Goal: Task Accomplishment & Management: Manage account settings

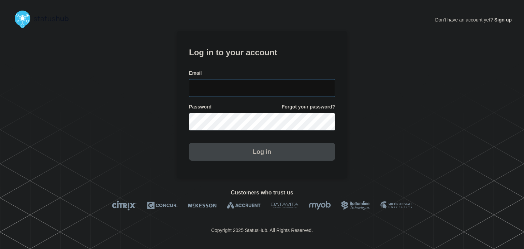
type input "amanda.mckeehan@conexon.us"
click at [218, 153] on button "Log in" at bounding box center [262, 152] width 146 height 18
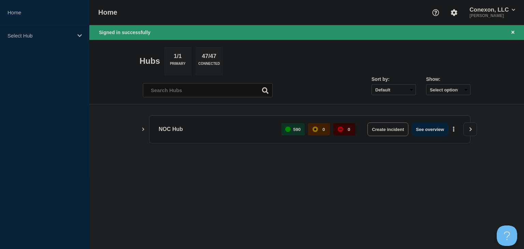
click at [56, 33] on p "Select Hub" at bounding box center [41, 36] width 66 height 6
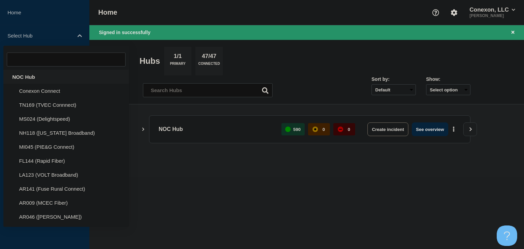
click at [37, 73] on div "NOC Hub" at bounding box center [66, 77] width 126 height 14
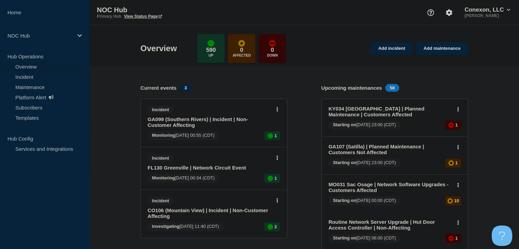
scroll to position [34, 0]
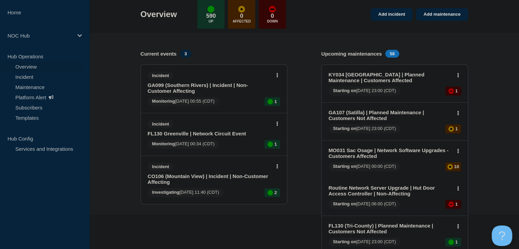
click at [212, 133] on link "FL130 Greenville | Network Circuit Event" at bounding box center [209, 134] width 123 height 6
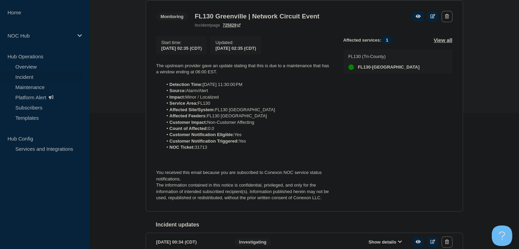
scroll to position [137, 0]
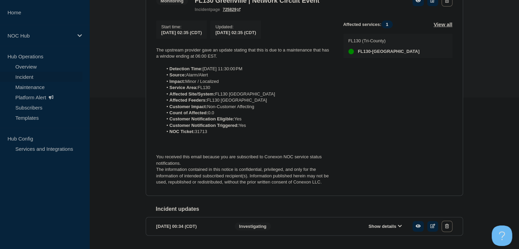
scroll to position [137, 0]
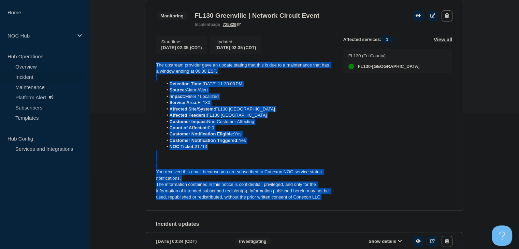
drag, startPoint x: 332, startPoint y: 201, endPoint x: 141, endPoint y: 67, distance: 233.8
click at [141, 67] on div "Back Back to Incidents Update incident Monitoring FL130 Greenville | Network Ci…" at bounding box center [305, 120] width 328 height 303
copy div "The upstream provider gave an update stating that this is due to a maintenance …"
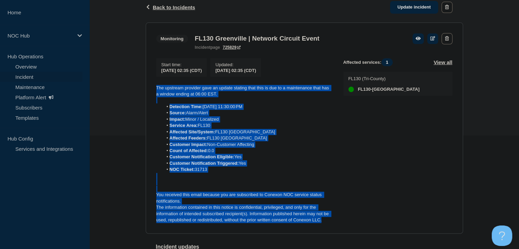
scroll to position [102, 0]
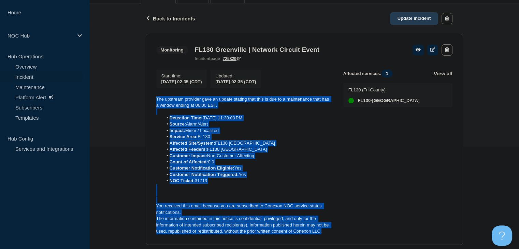
click at [416, 18] on link "Update incident" at bounding box center [414, 18] width 48 height 13
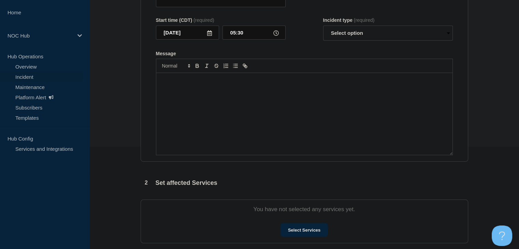
type input "FL130 Greenville | Network Circuit Event"
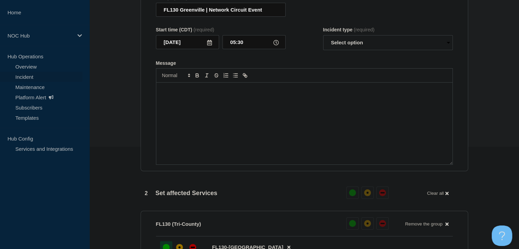
click at [251, 140] on div "Message" at bounding box center [304, 124] width 296 height 82
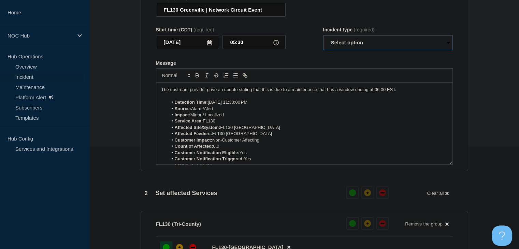
click at [366, 44] on select "Select option Investigating Identified Monitoring Resolved" at bounding box center [388, 42] width 130 height 15
select select "resolved"
click at [323, 39] on select "Select option Investigating Identified Monitoring Resolved" at bounding box center [388, 42] width 130 height 15
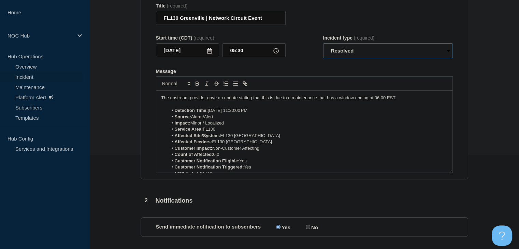
scroll to position [34, 0]
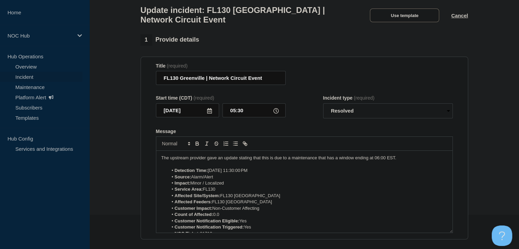
click at [250, 161] on p "The upstream provider gave an update stating that this is due to a maintenance …" at bounding box center [304, 158] width 286 height 6
click at [249, 161] on p "The upstream provider gave an update stating that this is due to a maintenance …" at bounding box center [304, 158] width 286 height 6
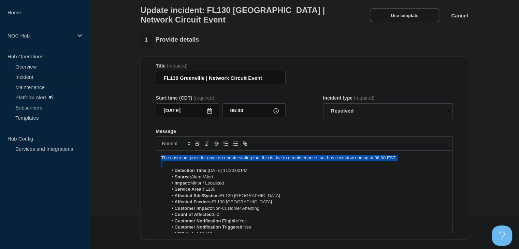
click at [249, 161] on p "The upstream provider gave an update stating that this is due to a maintenance …" at bounding box center [304, 158] width 286 height 6
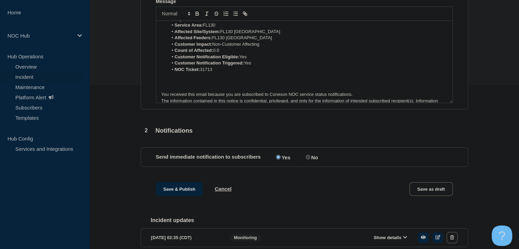
scroll to position [222, 0]
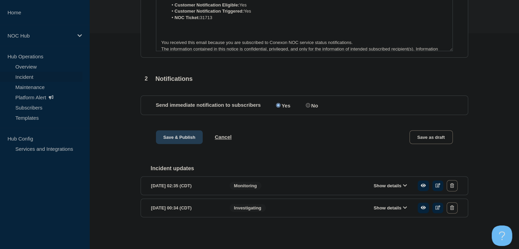
click at [186, 138] on button "Save & Publish" at bounding box center [179, 137] width 47 height 14
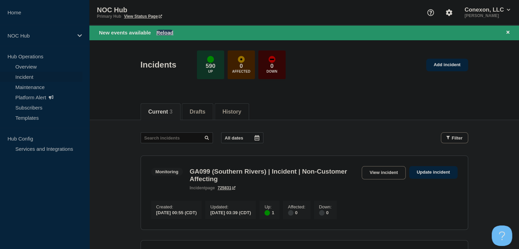
click at [167, 30] on button "Reload" at bounding box center [164, 33] width 17 height 6
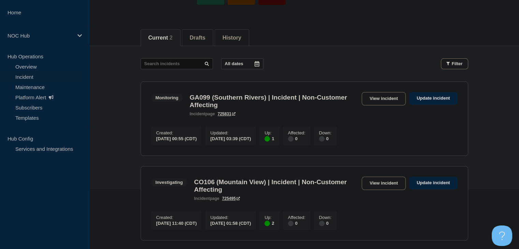
scroll to position [137, 0]
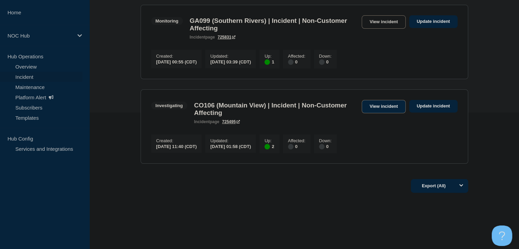
click at [370, 112] on link "View incident" at bounding box center [384, 106] width 44 height 13
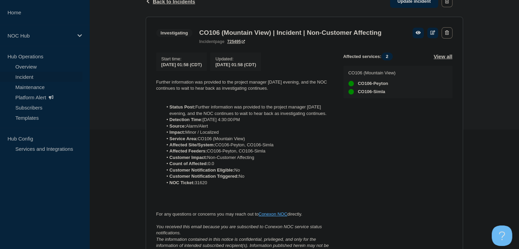
scroll to position [102, 0]
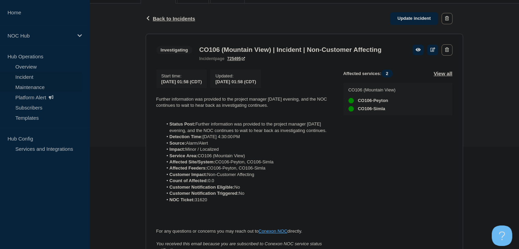
click at [35, 82] on link "Maintenance" at bounding box center [41, 87] width 83 height 10
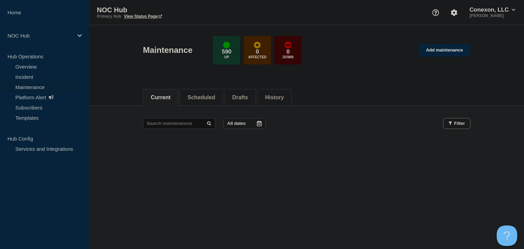
click at [138, 146] on footer at bounding box center [306, 149] width 435 height 16
click at [212, 95] on button "Scheduled" at bounding box center [202, 98] width 28 height 6
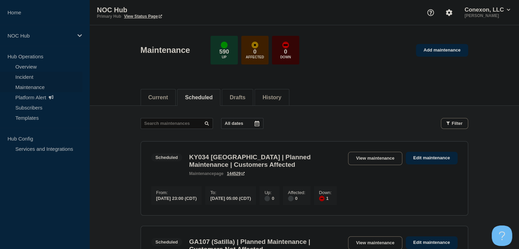
click at [34, 75] on link "Incident" at bounding box center [41, 77] width 83 height 10
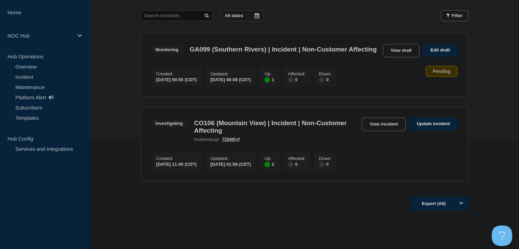
scroll to position [74, 0]
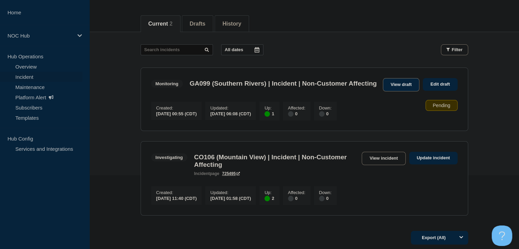
click at [407, 84] on link "View draft" at bounding box center [401, 84] width 37 height 13
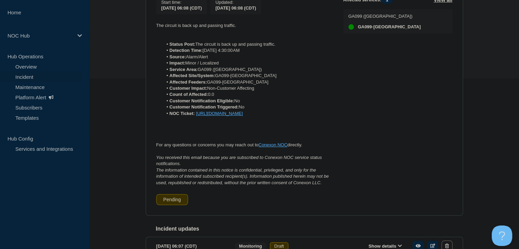
scroll to position [68, 0]
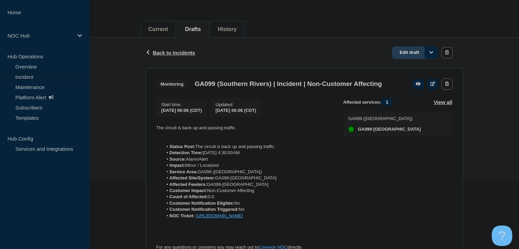
click at [416, 54] on link "Edit draft" at bounding box center [415, 52] width 46 height 13
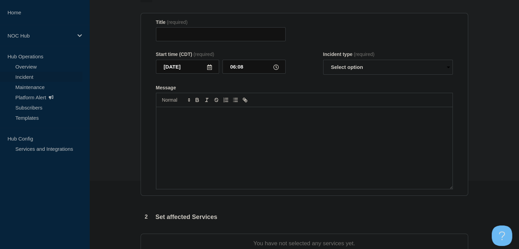
type input "GA099 (Southern Rivers) | Incident | Non-Customer Affecting"
select select "monitoring"
radio input "false"
radio input "true"
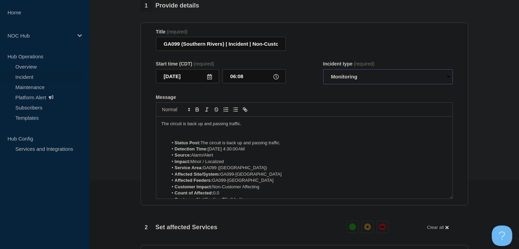
click at [348, 81] on select "Select option Investigating Identified Monitoring Resolved" at bounding box center [388, 76] width 130 height 15
select select "resolved"
click at [323, 73] on select "Select option Investigating Identified Monitoring Resolved" at bounding box center [388, 76] width 130 height 15
drag, startPoint x: 286, startPoint y: 147, endPoint x: 150, endPoint y: 152, distance: 136.0
click at [150, 152] on section "Title (required) GA099 (Southern Rivers) | Incident | Non-Customer Affecting St…" at bounding box center [305, 114] width 328 height 183
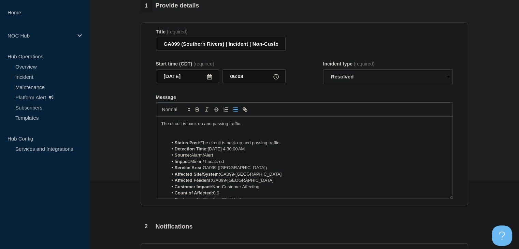
click at [198, 145] on strong "Status Post:" at bounding box center [188, 142] width 26 height 5
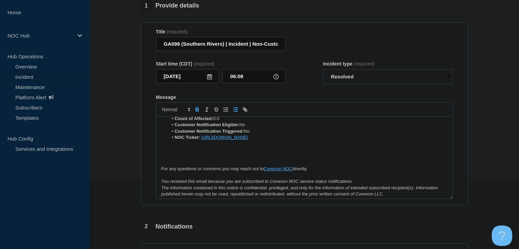
drag, startPoint x: 356, startPoint y: 140, endPoint x: 200, endPoint y: 141, distance: 155.3
click at [200, 141] on li "NOC Ticket: https://noc.support.conexon.us/servicedesk/customer/portal/4/CNOC-3…" at bounding box center [308, 138] width 280 height 6
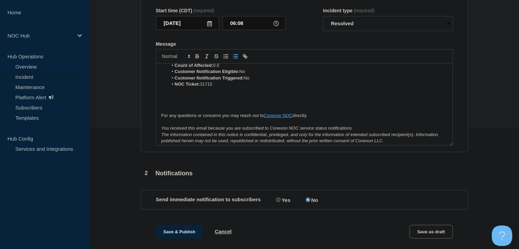
scroll to position [143, 0]
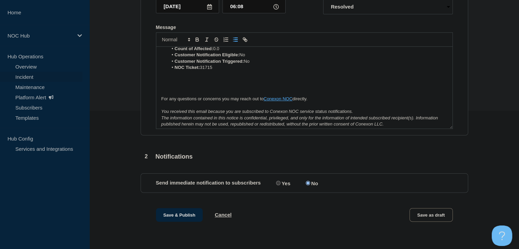
click at [280, 189] on section "Send immediate notification to subscribers Send immediate notification to subsc…" at bounding box center [305, 182] width 328 height 19
click at [278, 185] on label "Yes" at bounding box center [282, 183] width 16 height 6
click at [278, 185] on input "Yes" at bounding box center [278, 183] width 4 height 4
radio input "true"
radio input "false"
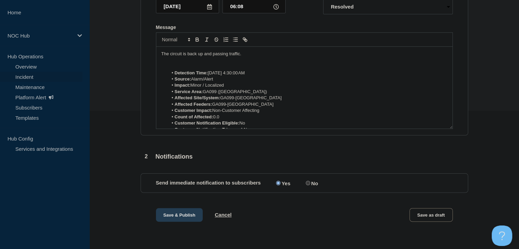
click at [171, 211] on button "Save & Publish" at bounding box center [179, 215] width 47 height 14
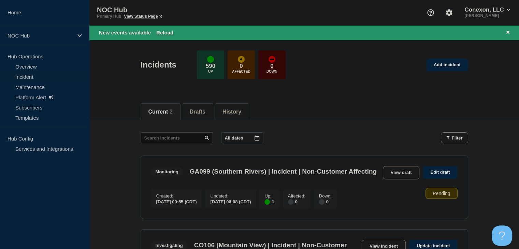
click at [164, 28] on div "New events available Reload" at bounding box center [304, 32] width 430 height 15
click at [162, 33] on button "Reload" at bounding box center [164, 33] width 17 height 6
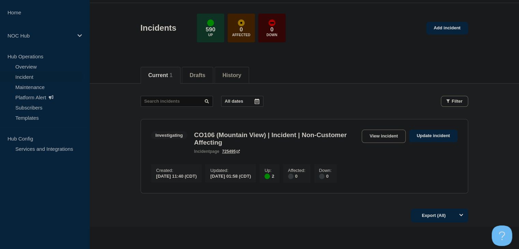
scroll to position [34, 0]
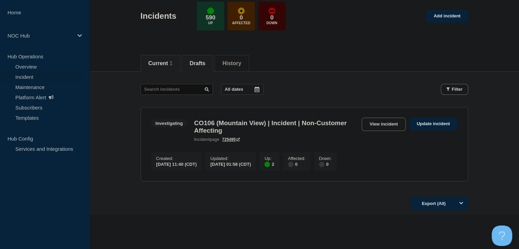
click at [206, 60] on button "Drafts" at bounding box center [198, 63] width 16 height 6
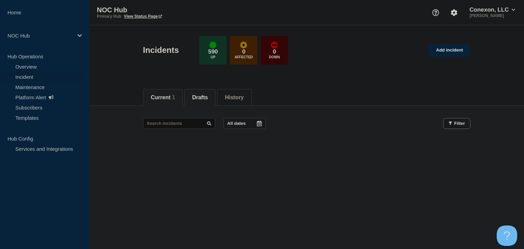
click at [165, 99] on button "Current 1" at bounding box center [163, 98] width 24 height 6
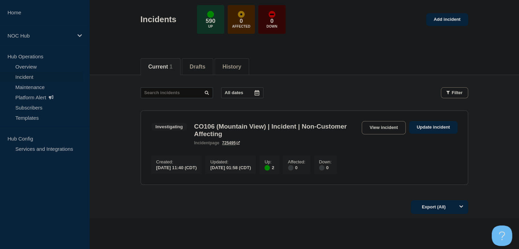
scroll to position [61, 0]
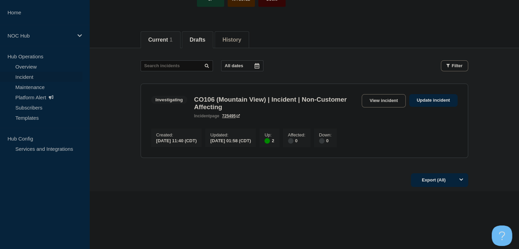
click at [200, 38] on button "Drafts" at bounding box center [198, 40] width 16 height 6
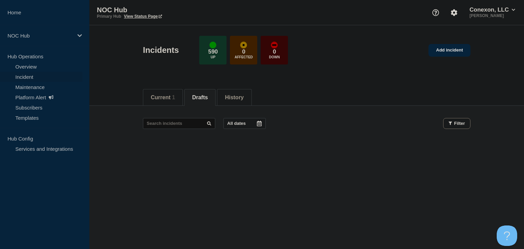
click at [33, 73] on link "Incident" at bounding box center [41, 77] width 83 height 10
click at [148, 100] on li "Current 1" at bounding box center [163, 97] width 40 height 17
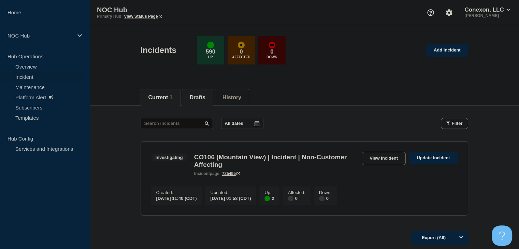
click at [195, 97] on button "Drafts" at bounding box center [198, 98] width 16 height 6
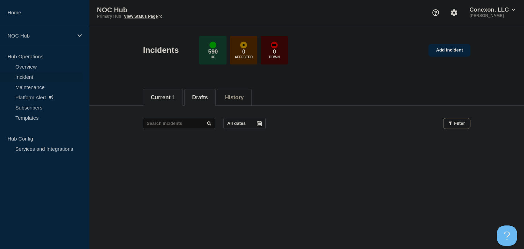
click at [159, 95] on button "Current 1" at bounding box center [163, 98] width 24 height 6
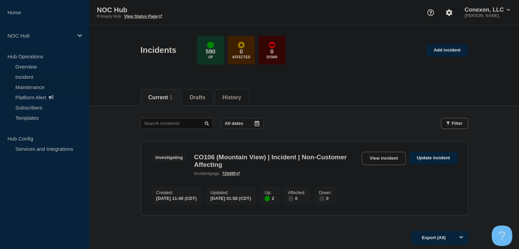
click at [33, 85] on link "Maintenance" at bounding box center [41, 87] width 83 height 10
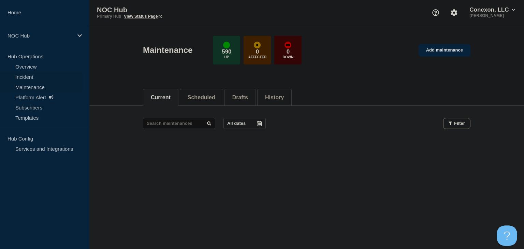
click at [45, 77] on link "Incident" at bounding box center [41, 77] width 83 height 10
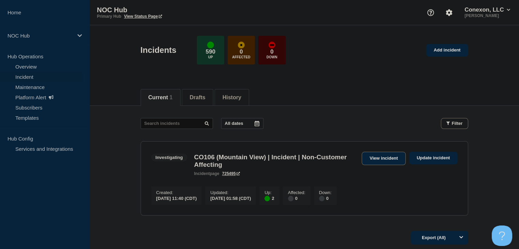
click at [369, 155] on link "View incident" at bounding box center [384, 158] width 44 height 13
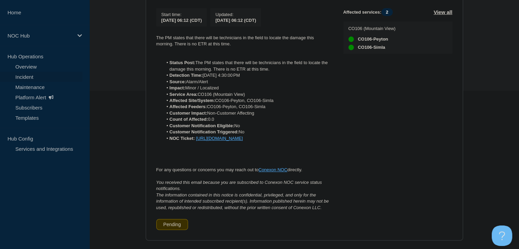
scroll to position [68, 0]
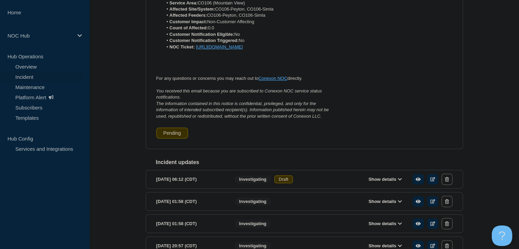
scroll to position [341, 0]
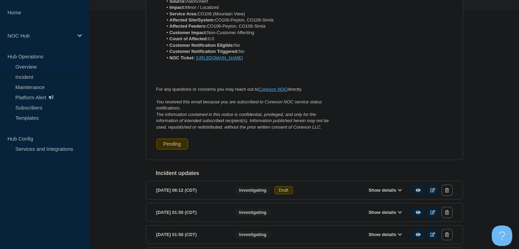
scroll to position [307, 0]
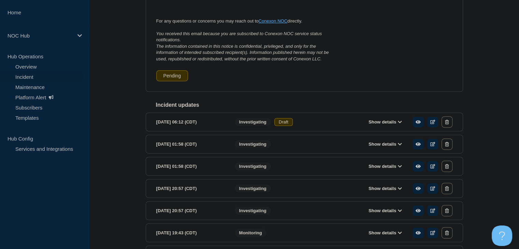
click at [29, 73] on link "Incident" at bounding box center [41, 77] width 83 height 10
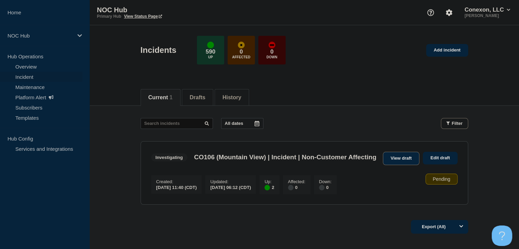
click at [399, 157] on link "View draft" at bounding box center [401, 158] width 37 height 13
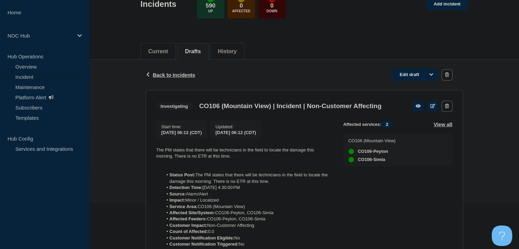
scroll to position [102, 0]
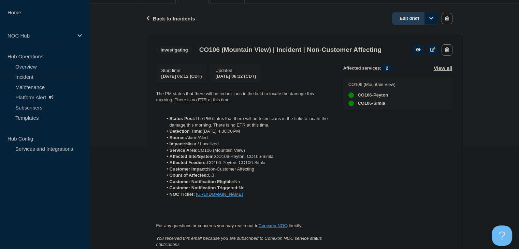
click at [402, 20] on link "Edit draft" at bounding box center [415, 18] width 46 height 13
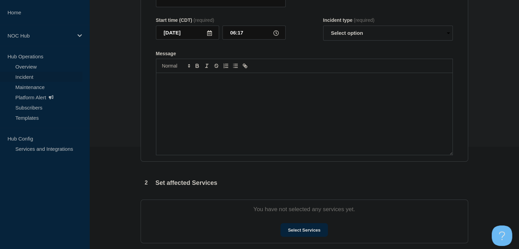
type input "CO106 (Mountain View) | Incident | Non-Customer Affecting"
type input "06:12"
select select "investigating"
radio input "false"
radio input "true"
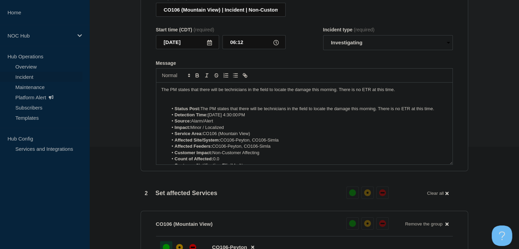
click at [270, 112] on li "Status Post: The PM states that there will be technicians in the field to locat…" at bounding box center [308, 109] width 280 height 6
click at [269, 112] on li "Status Post: The PM states that there will be technicians in the field to locat…" at bounding box center [308, 109] width 280 height 6
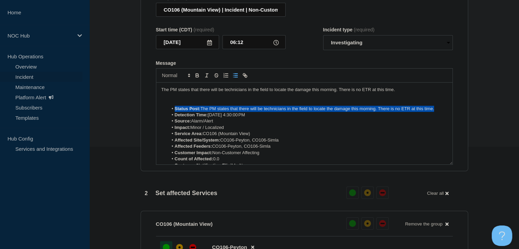
click at [269, 112] on li "Status Post: The PM states that there will be technicians in the field to locat…" at bounding box center [308, 109] width 280 height 6
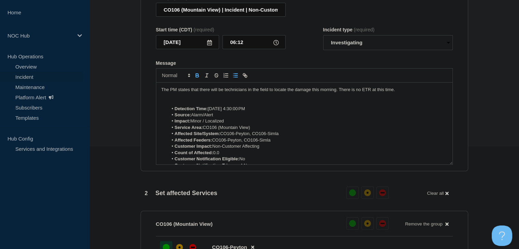
scroll to position [68, 0]
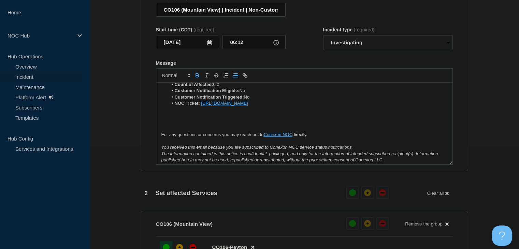
drag, startPoint x: 353, startPoint y: 110, endPoint x: 201, endPoint y: 110, distance: 151.6
click at [201, 107] on li "NOC Ticket: https://noc.support.conexon.us/servicedesk/customer/portal/4/CNOC-3…" at bounding box center [308, 103] width 280 height 6
click at [336, 113] on p "Message" at bounding box center [304, 110] width 286 height 6
drag, startPoint x: 353, startPoint y: 108, endPoint x: 201, endPoint y: 109, distance: 151.6
click at [201, 107] on li "NOC Ticket: https://noc.support.conexon.us/servicedesk/customer/portal/4/CNOC-3…" at bounding box center [308, 103] width 280 height 6
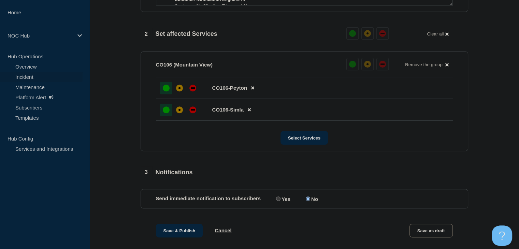
scroll to position [283, 0]
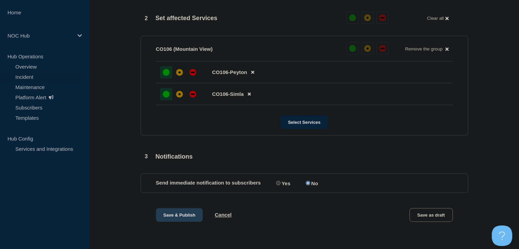
click at [175, 211] on button "Save & Publish" at bounding box center [179, 215] width 47 height 14
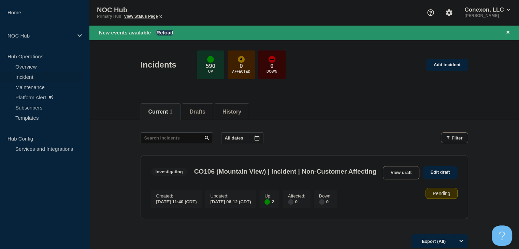
click at [168, 31] on button "Reload" at bounding box center [164, 33] width 17 height 6
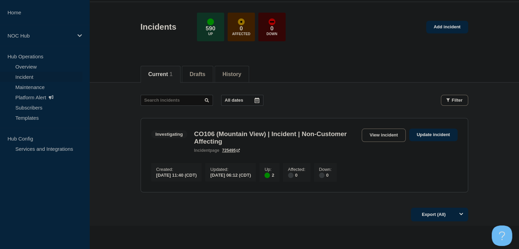
scroll to position [34, 0]
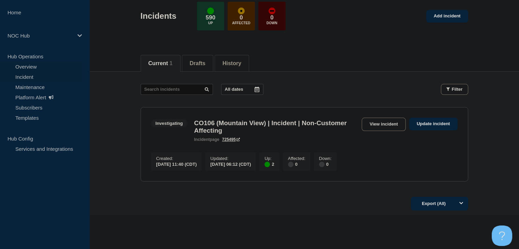
click at [24, 70] on link "Overview" at bounding box center [41, 66] width 83 height 10
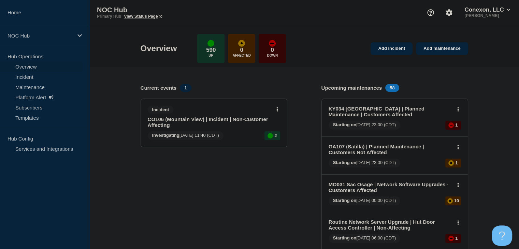
click at [22, 75] on link "Incident" at bounding box center [41, 77] width 83 height 10
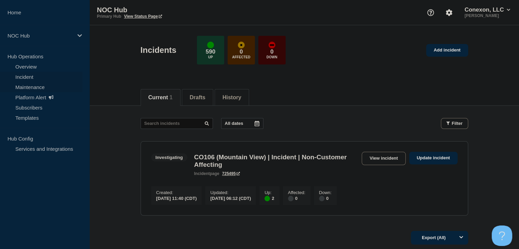
click at [25, 89] on link "Maintenance" at bounding box center [41, 87] width 83 height 10
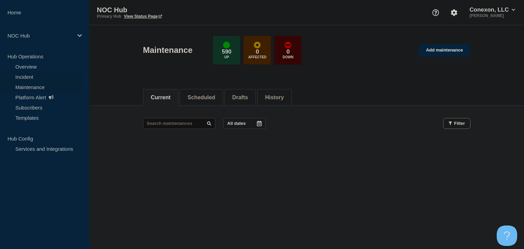
click at [29, 74] on link "Incident" at bounding box center [41, 77] width 83 height 10
